Goal: Task Accomplishment & Management: Use online tool/utility

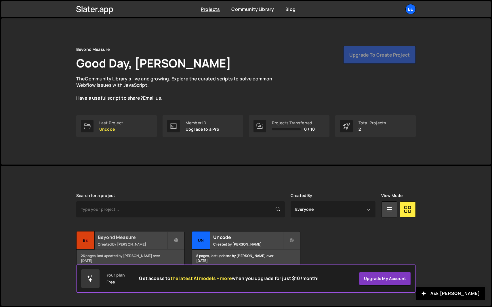
click at [123, 240] on h2 "Beyond Measure" at bounding box center [132, 237] width 69 height 6
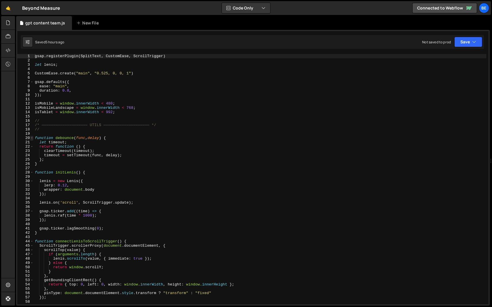
type textarea "gsap.registerPlugin(SplitText, CustomEase, ScrollTrigger)"
click at [31, 138] on span at bounding box center [31, 138] width 3 height 4
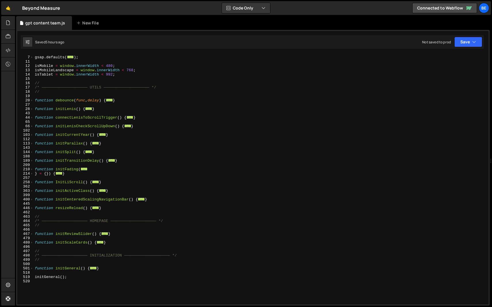
scroll to position [58, 0]
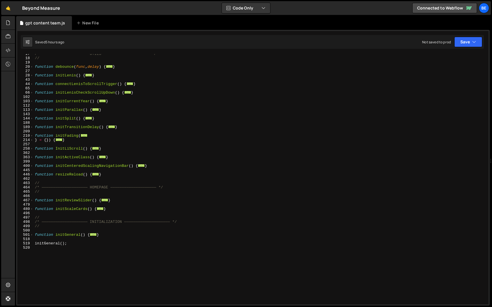
click at [66, 178] on div "/* ———————————————————— UTILS ———————————————————— */ // function debounce ( fu…" at bounding box center [260, 181] width 452 height 259
click at [9, 6] on link "🤙" at bounding box center [8, 8] width 14 height 14
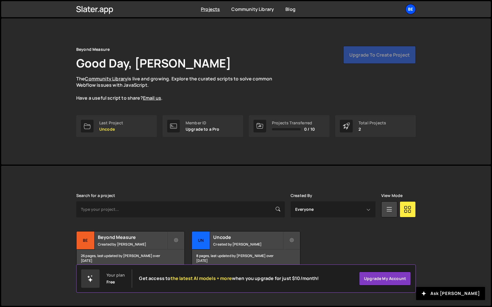
click at [411, 10] on div "Be" at bounding box center [410, 9] width 10 height 10
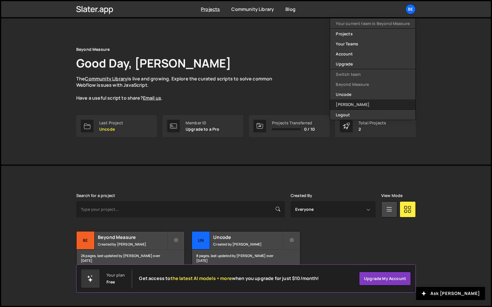
click at [356, 99] on link "[PERSON_NAME]" at bounding box center [372, 104] width 85 height 10
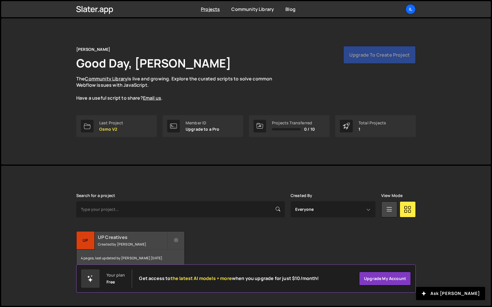
click at [125, 238] on h2 "UP Creatives" at bounding box center [132, 237] width 69 height 6
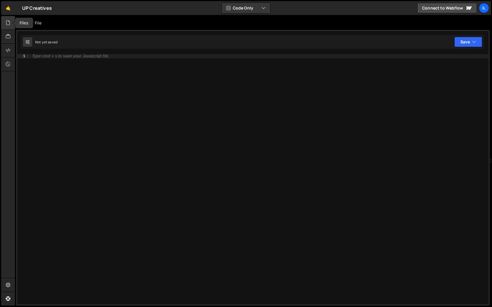
click at [7, 26] on icon at bounding box center [8, 23] width 5 height 6
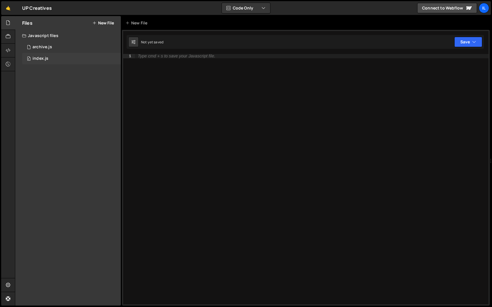
click at [44, 57] on div "index.js" at bounding box center [40, 58] width 16 height 5
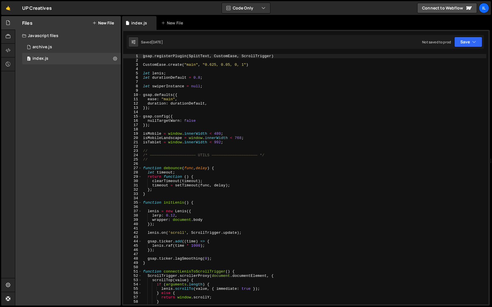
click at [9, 20] on icon at bounding box center [8, 23] width 5 height 6
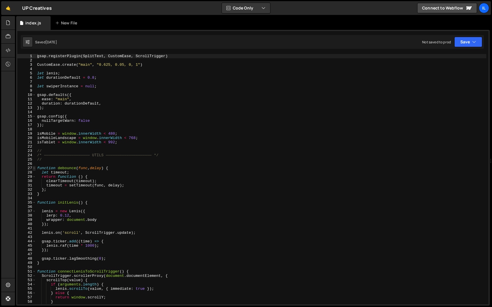
click at [35, 169] on span at bounding box center [33, 168] width 3 height 4
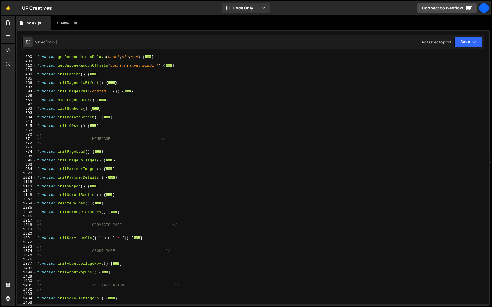
scroll to position [182, 0]
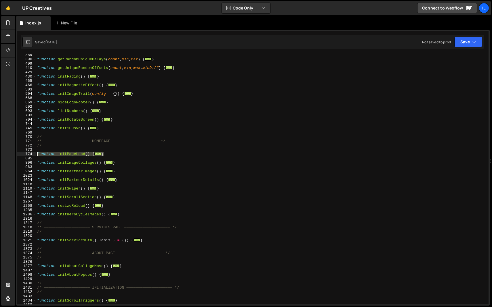
drag, startPoint x: 109, startPoint y: 154, endPoint x: 21, endPoint y: 154, distance: 88.0
click at [21, 154] on div "gsap.registerPlugin(SplitText, CustomEase, ScrollTrigger) 389 390 409 410 429 4…" at bounding box center [252, 179] width 471 height 251
type textarea "function initPageLoad() { // voorkom scroll restoration bij reload"
click at [54, 149] on div "function getRandomUniqueDelays ( count , min , max ) { ... } function getUnique…" at bounding box center [261, 182] width 450 height 259
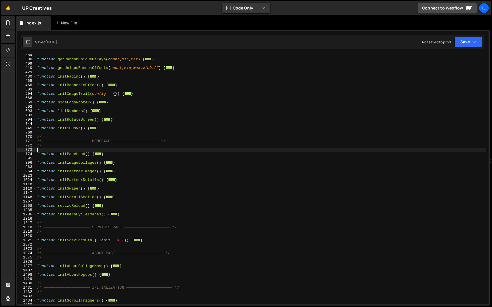
click at [111, 127] on div "function getRandomUniqueDelays ( count , min , max ) { ... } function getUnique…" at bounding box center [261, 182] width 450 height 259
type textarea "}"
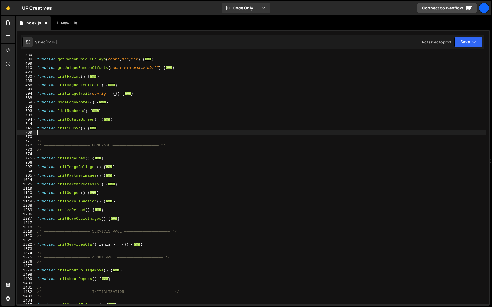
paste textarea "}"
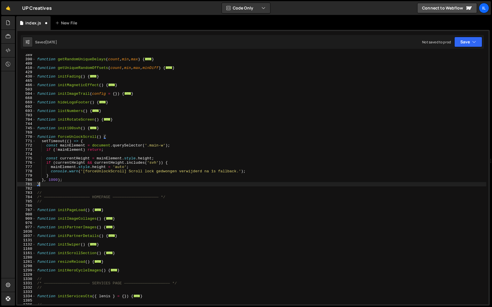
click at [81, 135] on div "function getRandomUniqueDelays ( count , min , max ) { ... } function getUnique…" at bounding box center [261, 182] width 450 height 259
type textarea "function forceUnlockScroll() {"
click at [81, 135] on div "function getRandomUniqueDelays ( count , min , max ) { ... } function getUnique…" at bounding box center [261, 182] width 450 height 259
click at [80, 189] on div "function getRandomUniqueDelays ( count , min , max ) { ... } function getUnique…" at bounding box center [261, 182] width 450 height 259
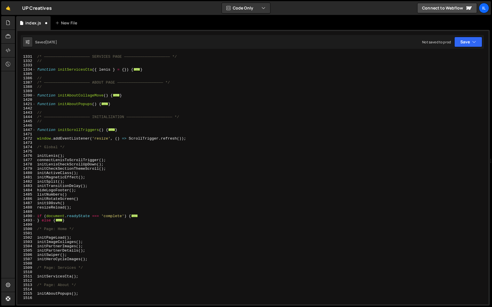
scroll to position [409, 0]
click at [73, 210] on div "// /* ———————————————————— SERVICES PAGE ———————————————————— */ // function in…" at bounding box center [261, 179] width 450 height 259
click at [74, 204] on div "// /* ———————————————————— SERVICES PAGE ———————————————————— */ // function in…" at bounding box center [261, 179] width 450 height 259
type textarea "init100svh()"
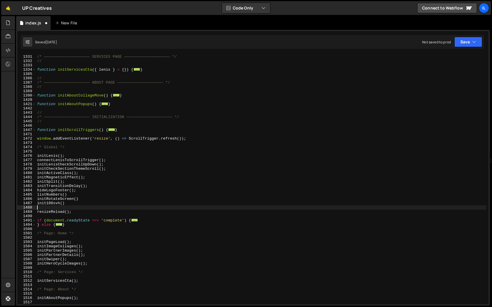
paste textarea "forceUnlockScroll"
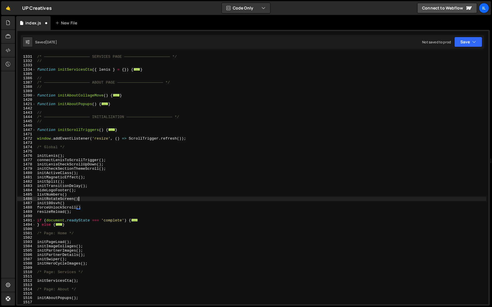
click at [102, 201] on div "// /* ———————————————————— SERVICES PAGE ———————————————————— */ // function in…" at bounding box center [261, 179] width 450 height 259
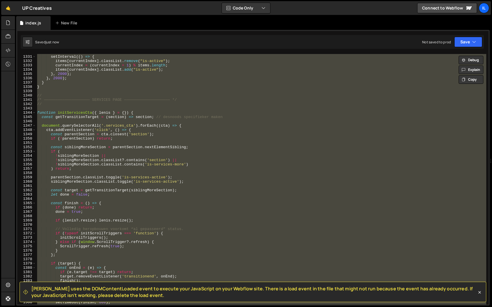
click at [128, 195] on div "// Start langzame interval setInterval (( ) => { items [ currentIndex ] . class…" at bounding box center [261, 179] width 450 height 251
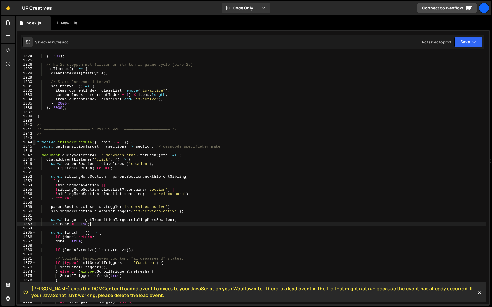
click at [34, 143] on span at bounding box center [33, 142] width 3 height 4
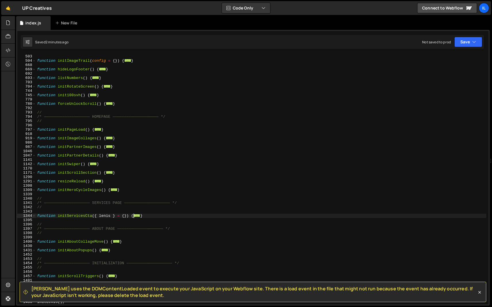
scroll to position [215, 0]
drag, startPoint x: 122, startPoint y: 104, endPoint x: 18, endPoint y: 104, distance: 104.4
click at [18, 104] on div "let done = false; 466 503 504 668 669 692 693 703 704 744 745 779 780 792 793 7…" at bounding box center [252, 179] width 471 height 251
paste textarea "}"
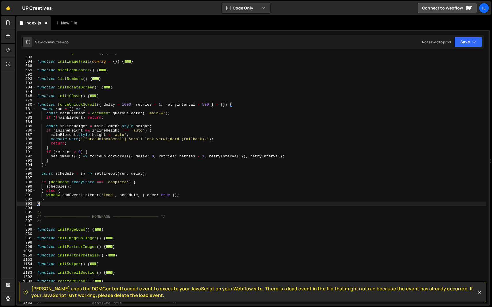
scroll to position [214, 0]
click at [99, 109] on div "function initMagneticEffect ( ) { ... } function initImageTrail ( config = { })…" at bounding box center [261, 180] width 450 height 259
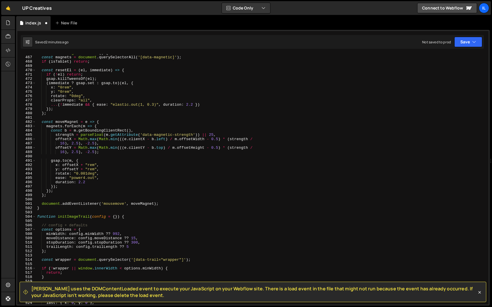
scroll to position [2009, 0]
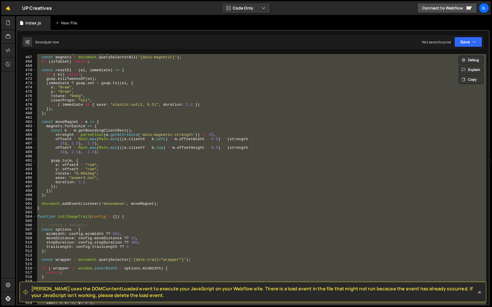
click at [116, 112] on div "function initMagneticEffect ( ) { const magnets = document . querySelectorAll (…" at bounding box center [261, 179] width 450 height 251
type textarea "};"
